Goal: Ask a question

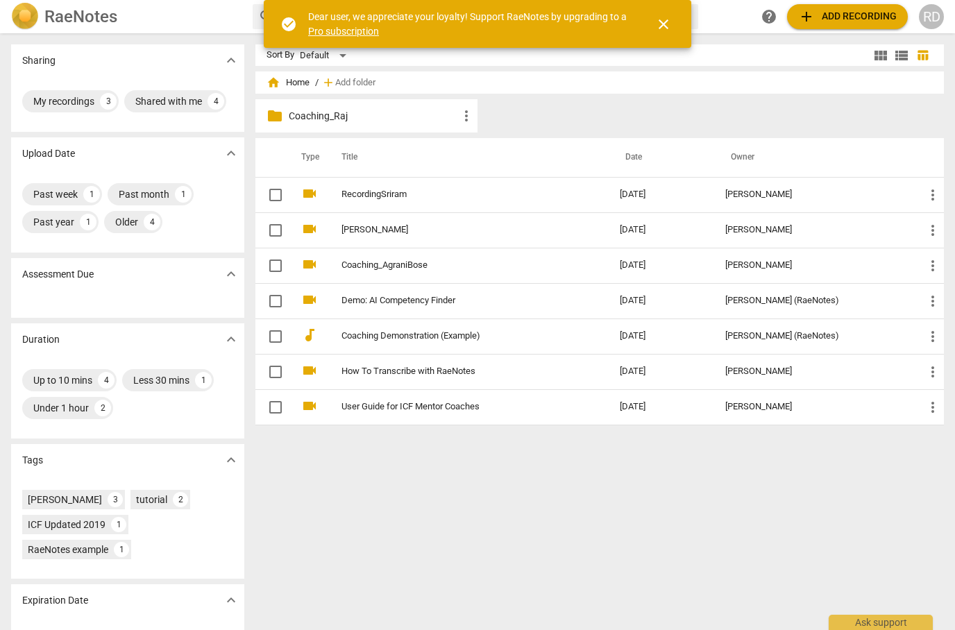
click at [450, 203] on td "RecordingSriram" at bounding box center [467, 194] width 284 height 35
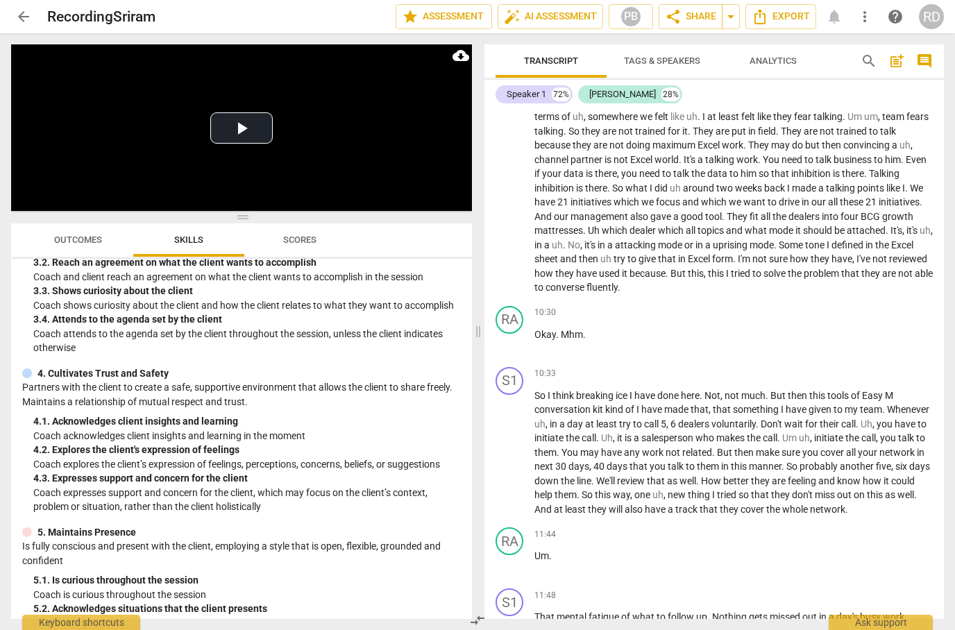
scroll to position [3332, 0]
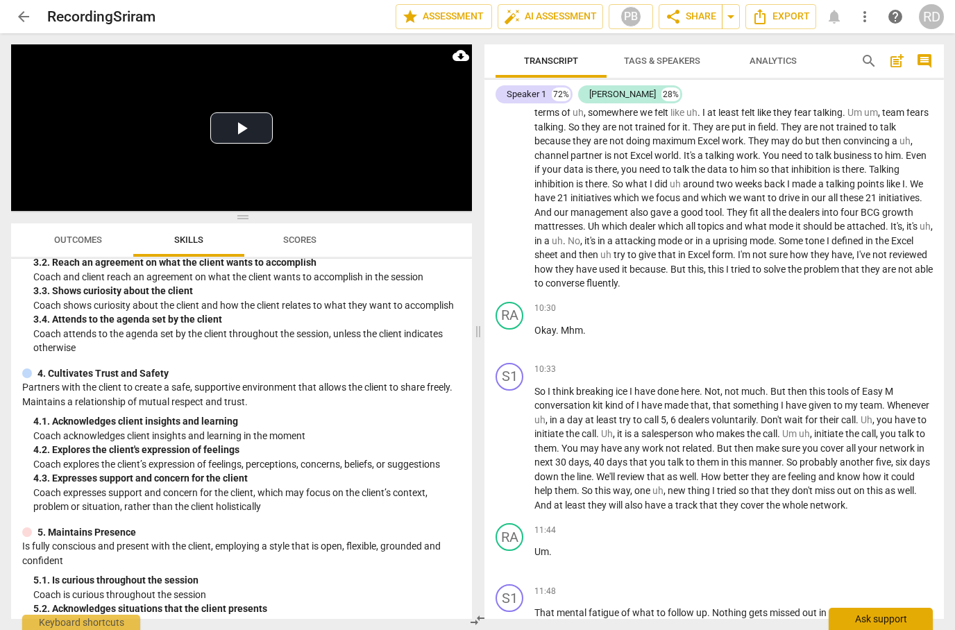
click at [874, 625] on div "Ask support" at bounding box center [881, 619] width 104 height 22
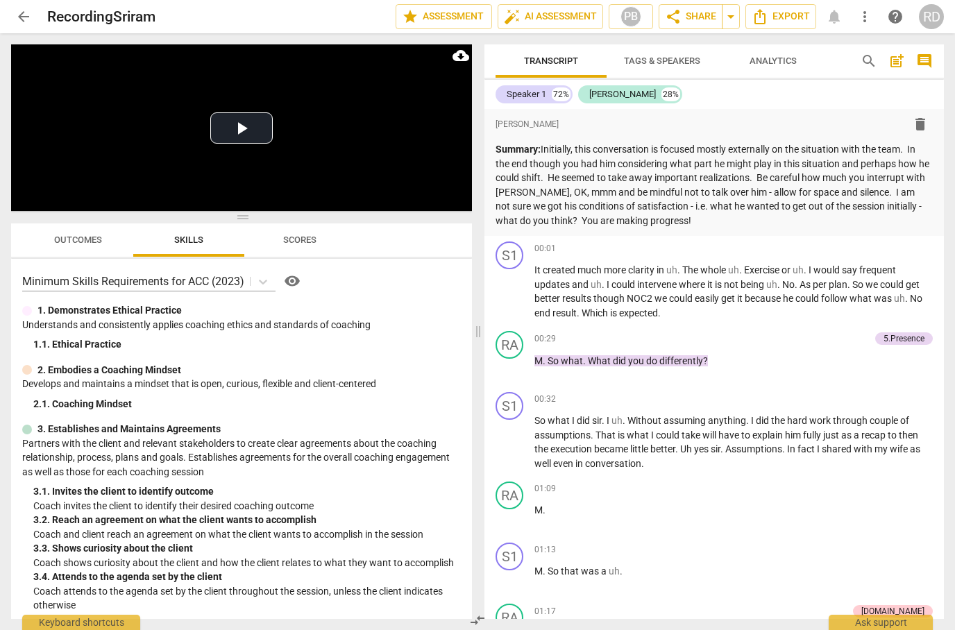
scroll to position [0, 0]
click at [24, 17] on span "arrow_back" at bounding box center [23, 16] width 17 height 17
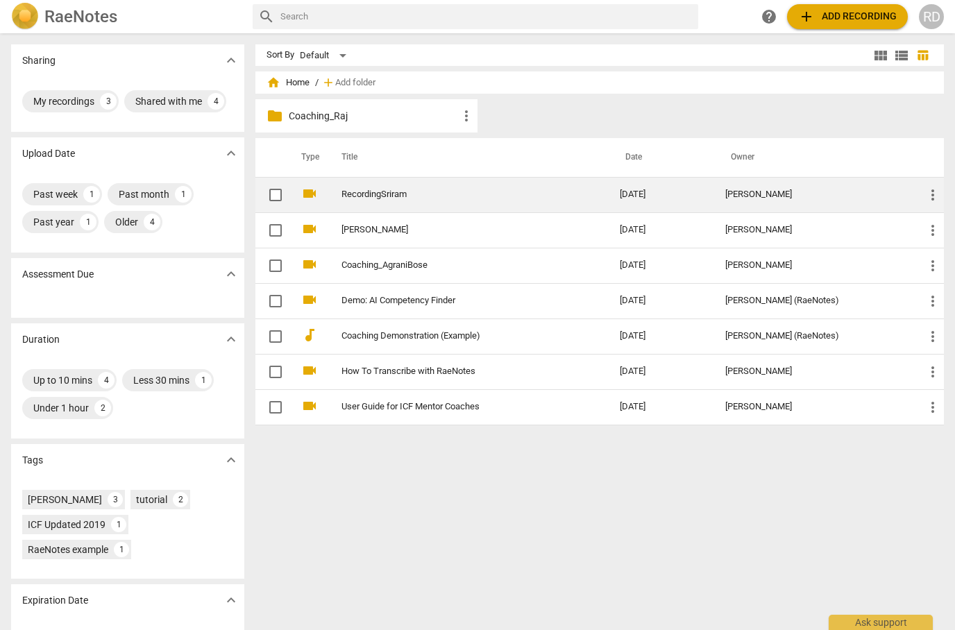
click at [379, 196] on link "RecordingSriram" at bounding box center [456, 194] width 228 height 10
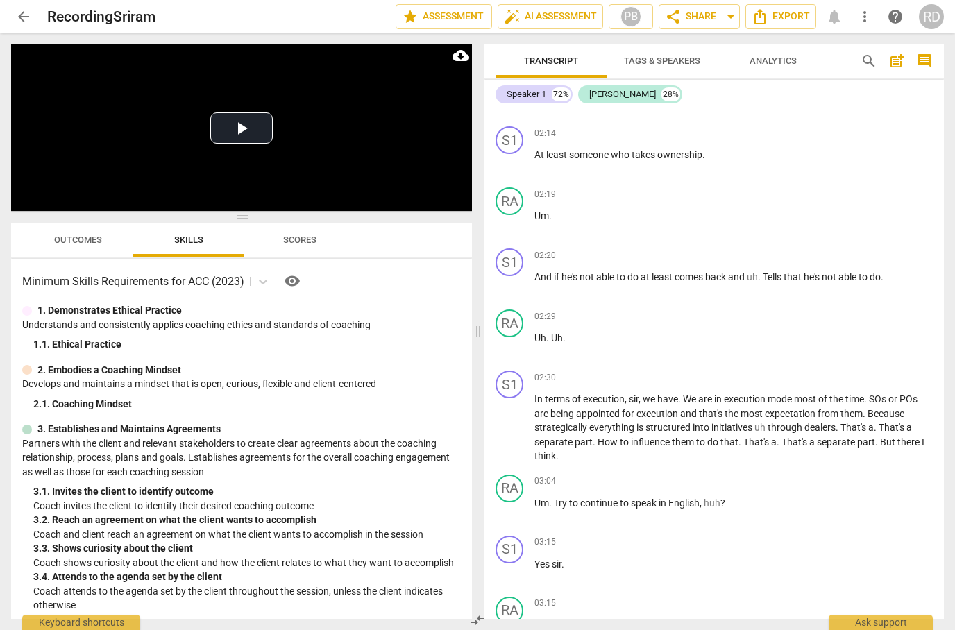
scroll to position [1274, 0]
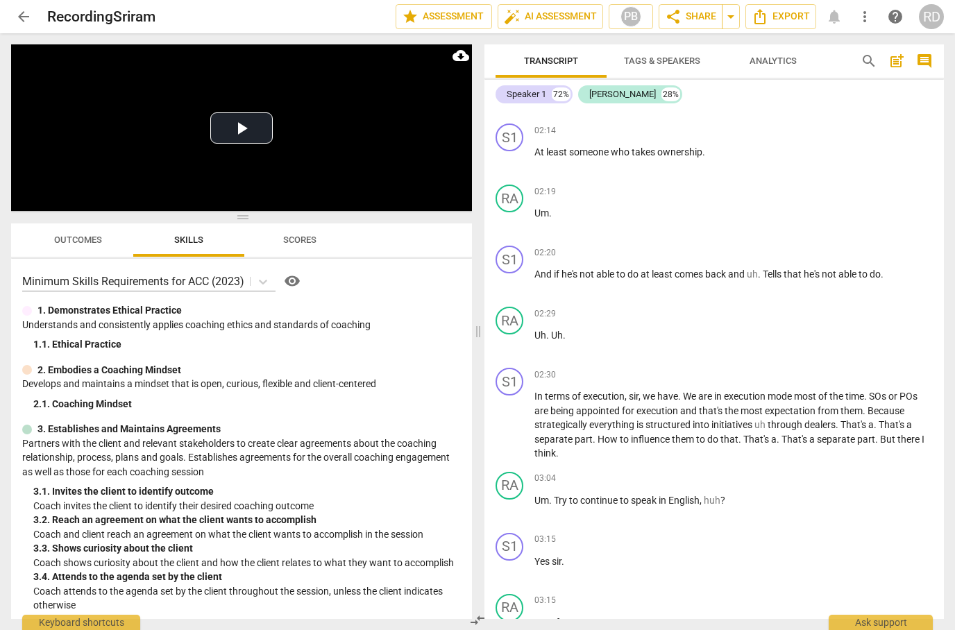
click at [303, 242] on span "Scores" at bounding box center [299, 240] width 33 height 10
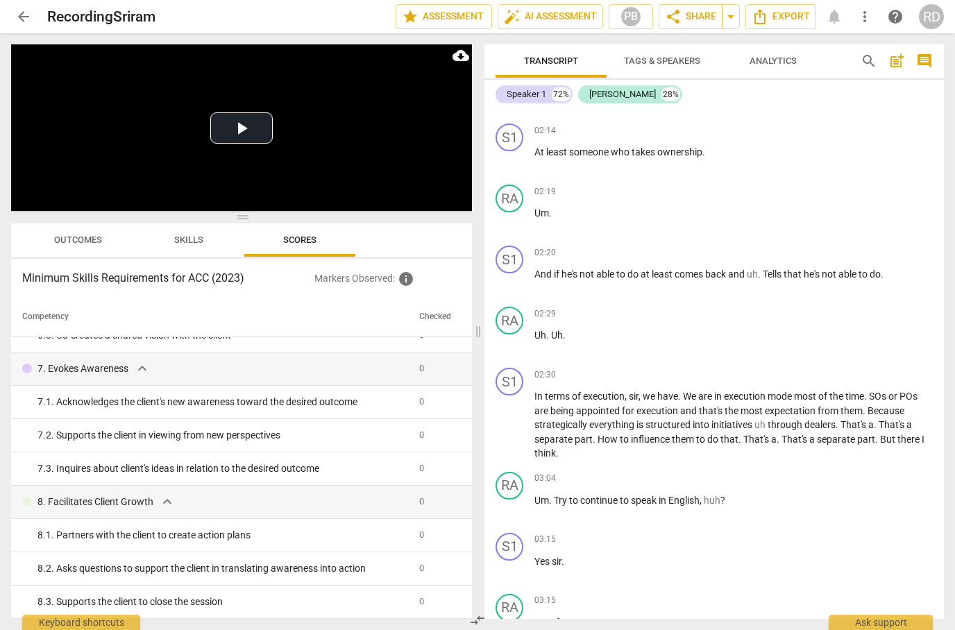
scroll to position [684, 0]
click at [184, 242] on span "Skills" at bounding box center [188, 240] width 29 height 10
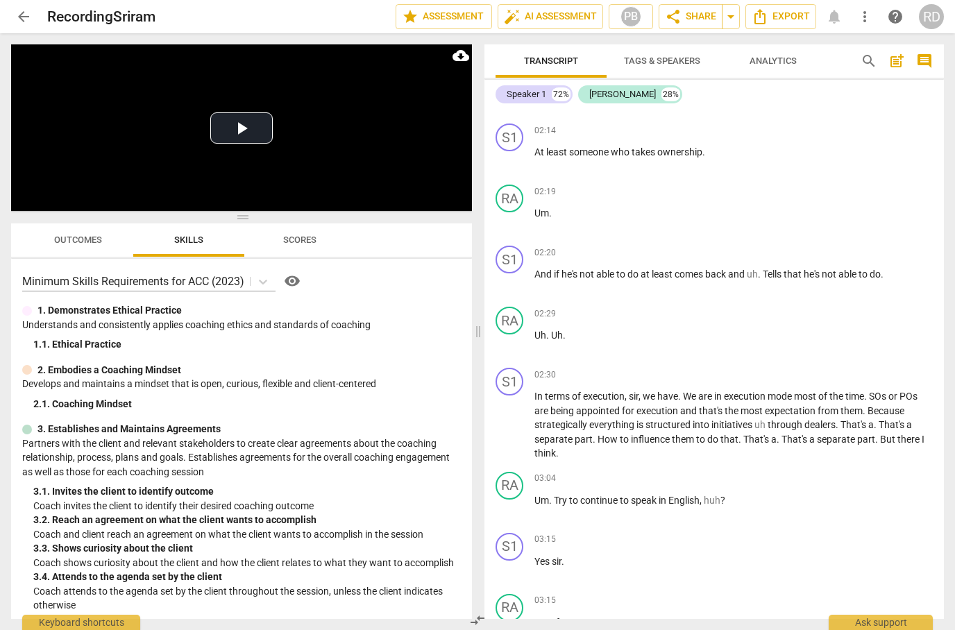
click at [67, 240] on span "Outcomes" at bounding box center [78, 240] width 48 height 10
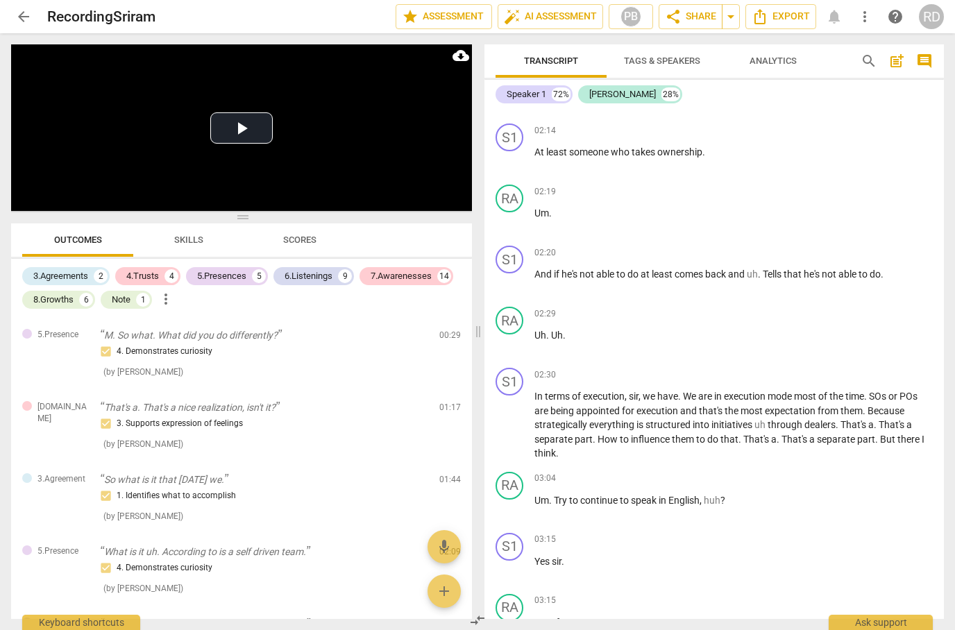
click at [189, 235] on span "Skills" at bounding box center [188, 240] width 29 height 10
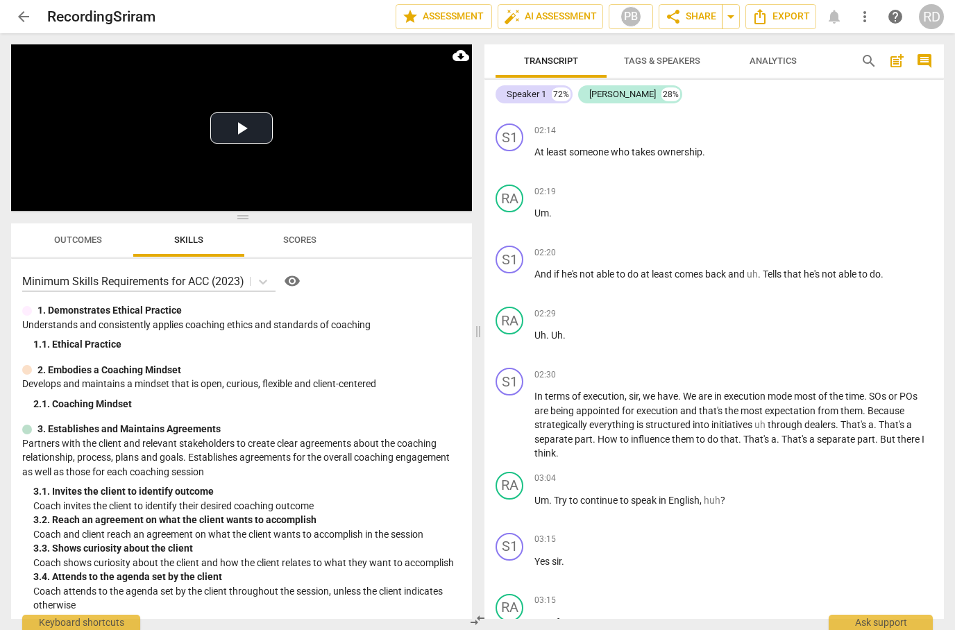
scroll to position [0, 0]
click at [76, 244] on span "Outcomes" at bounding box center [78, 240] width 48 height 10
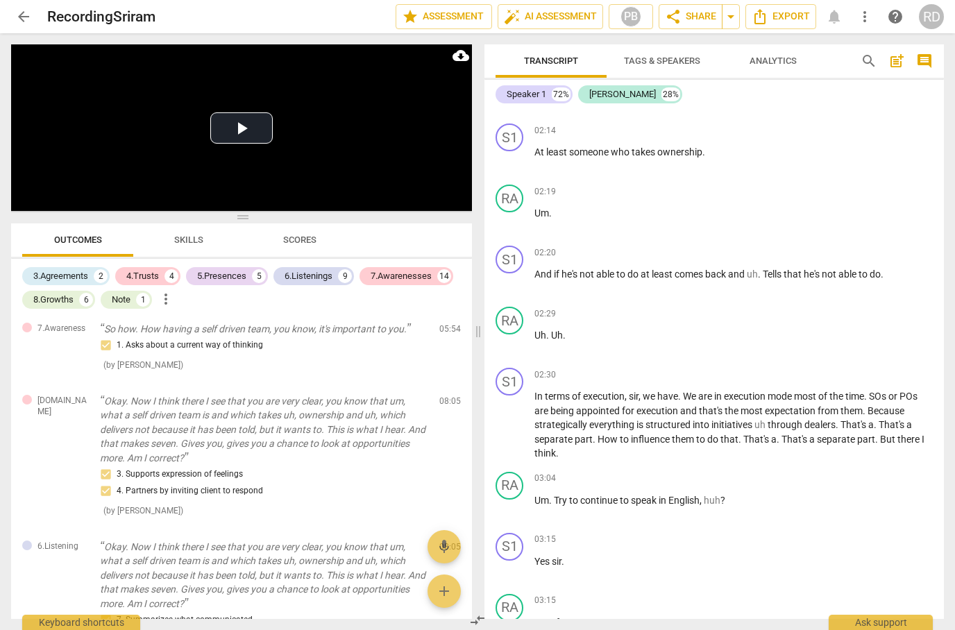
scroll to position [562, 0]
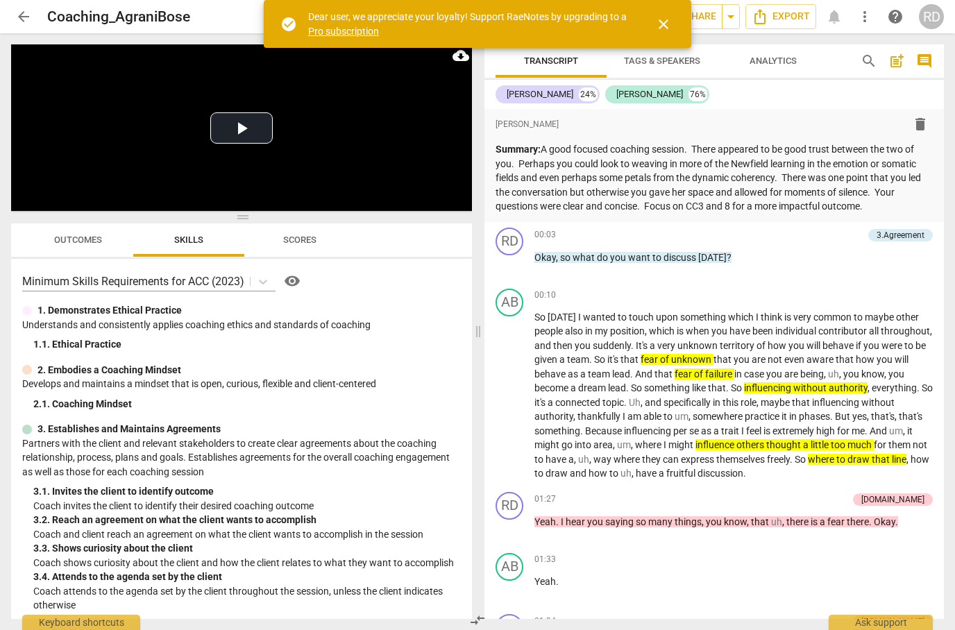
click at [769, 102] on div "[PERSON_NAME] 24% [PERSON_NAME] 76%" at bounding box center [714, 95] width 437 height 24
click at [654, 17] on span "close" at bounding box center [663, 24] width 33 height 17
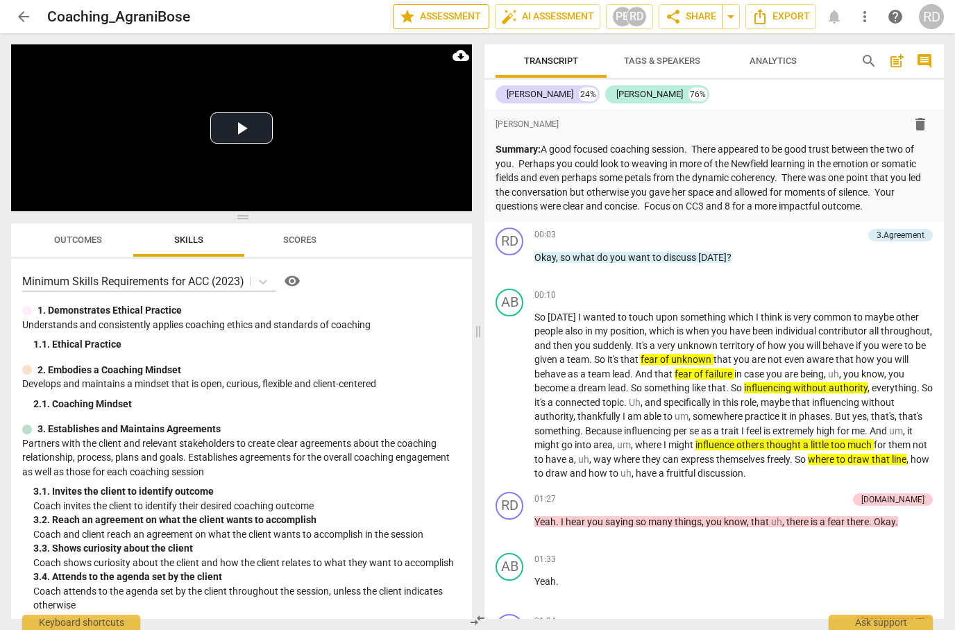
click at [430, 16] on span "star Assessment" at bounding box center [441, 16] width 84 height 17
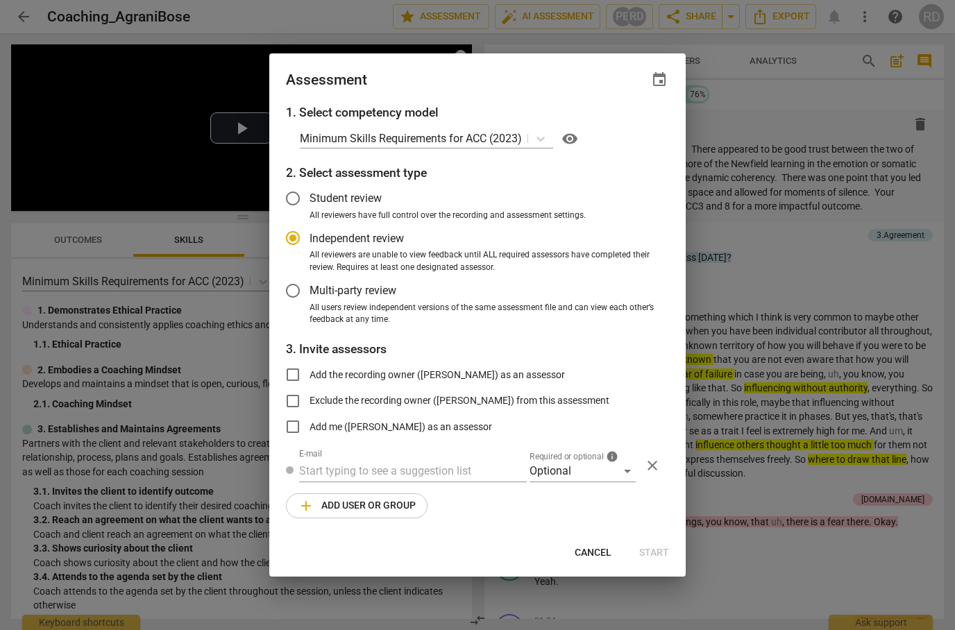
click at [807, 99] on div at bounding box center [477, 315] width 955 height 630
radio input "false"
